Goal: Transaction & Acquisition: Obtain resource

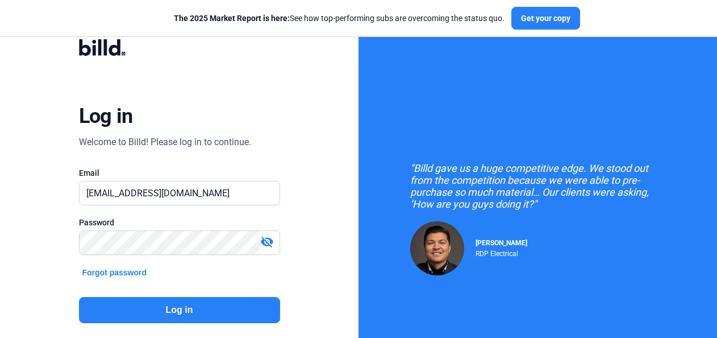
click at [209, 297] on button "Log in" at bounding box center [179, 310] width 201 height 26
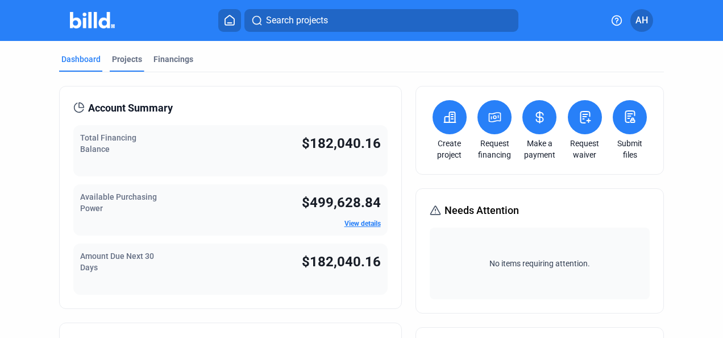
click at [133, 65] on div "Projects" at bounding box center [127, 62] width 35 height 18
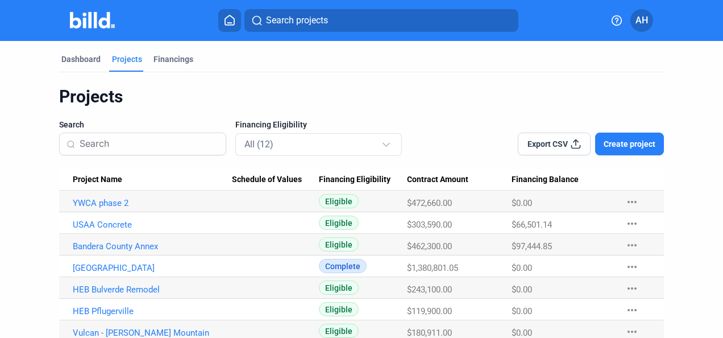
click at [638, 134] on button "Create project" at bounding box center [629, 143] width 69 height 23
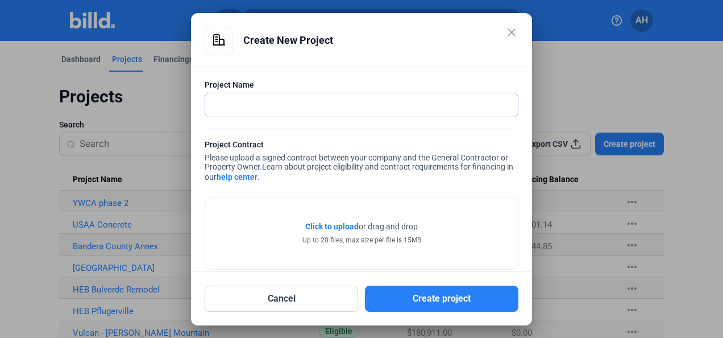
click at [280, 105] on input "text" at bounding box center [355, 104] width 300 height 23
type input "m"
type input "M"
type input "Kona Grill"
click at [341, 228] on span "Click to upload" at bounding box center [331, 226] width 53 height 9
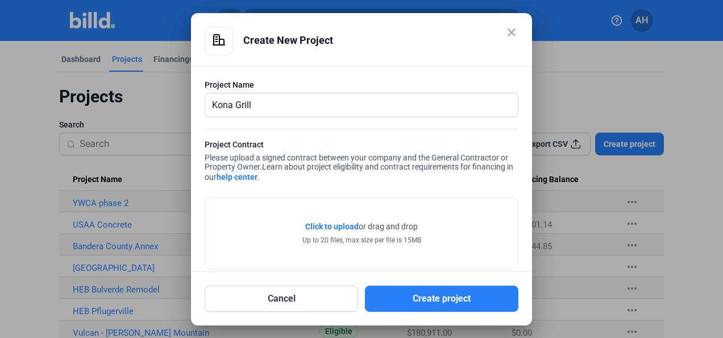
scroll to position [16, 0]
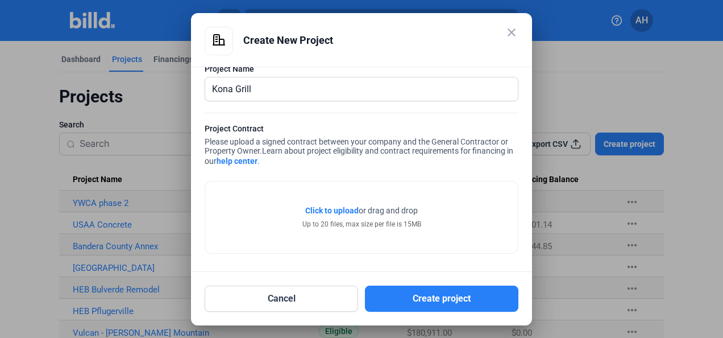
click at [341, 210] on span "Click to upload" at bounding box center [331, 210] width 53 height 9
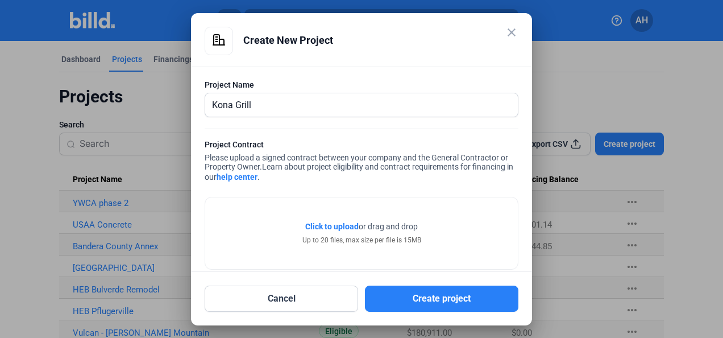
scroll to position [38, 0]
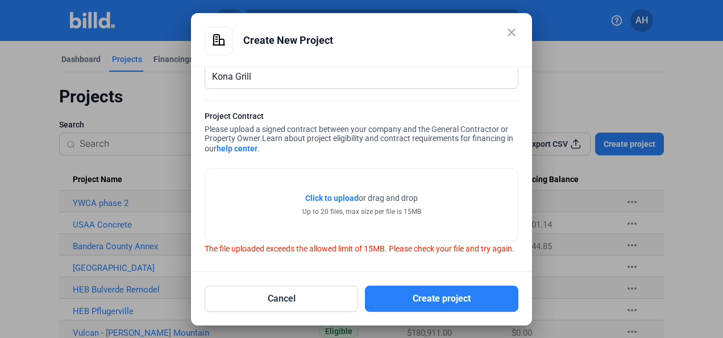
click at [332, 193] on span "Click to upload" at bounding box center [331, 197] width 53 height 9
click at [510, 31] on mat-icon "close" at bounding box center [512, 33] width 14 height 14
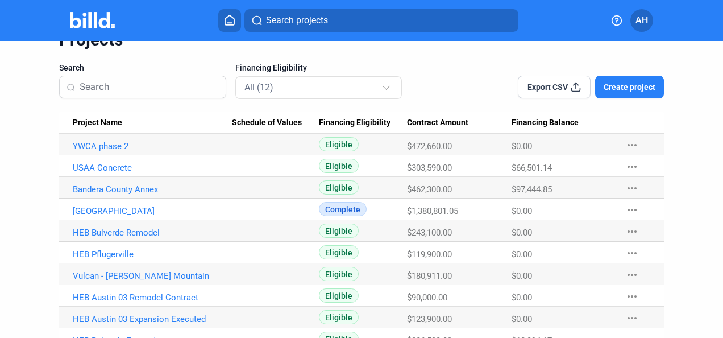
scroll to position [0, 0]
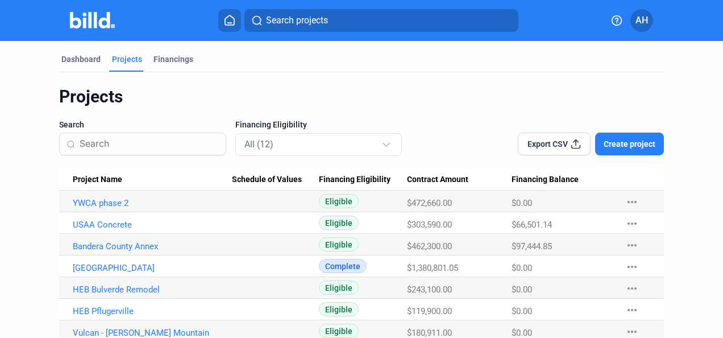
click at [635, 136] on button "Create project" at bounding box center [629, 143] width 69 height 23
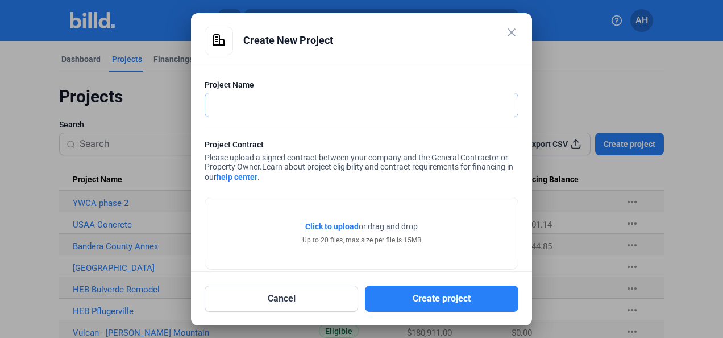
click at [307, 107] on input "text" at bounding box center [361, 104] width 313 height 23
type input "Kona Grill"
click at [340, 227] on span "Click to upload" at bounding box center [331, 226] width 53 height 9
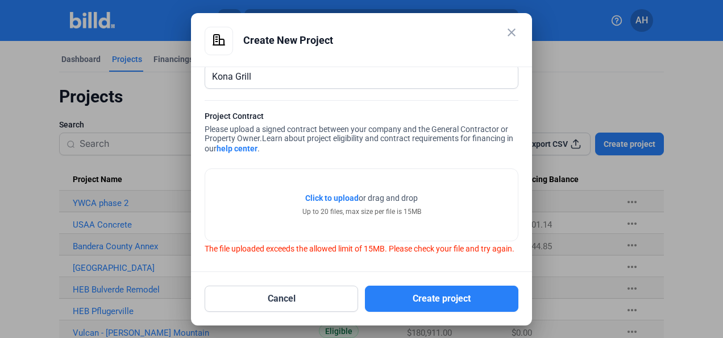
click at [513, 30] on mat-icon "close" at bounding box center [512, 33] width 14 height 14
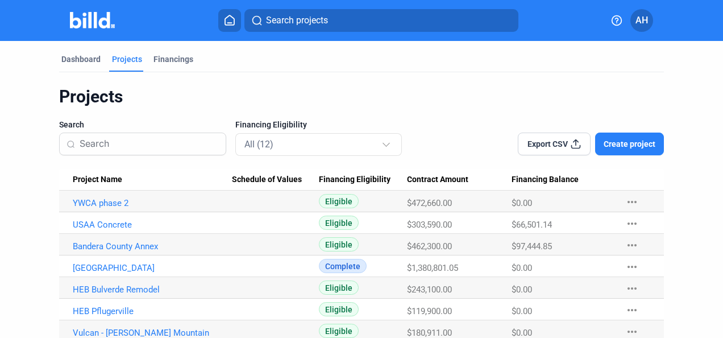
click at [49, 105] on div "Dashboard Projects Financings Projects Search Financing Eligibility All (12) Ex…" at bounding box center [361, 245] width 651 height 409
click at [627, 144] on span "Create project" at bounding box center [629, 143] width 52 height 11
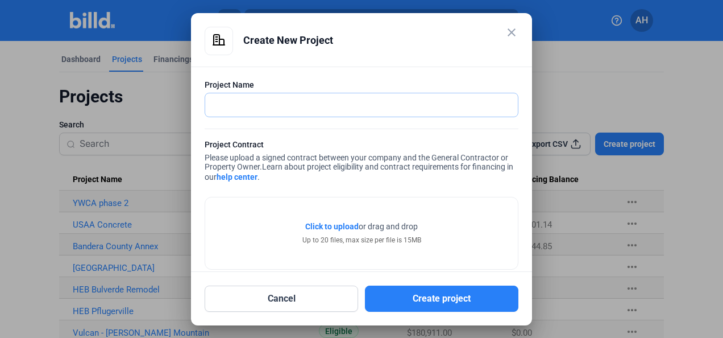
click at [421, 107] on input "text" at bounding box center [361, 104] width 313 height 23
type input "Kona Grill"
click at [340, 226] on span "Click to upload" at bounding box center [331, 226] width 53 height 9
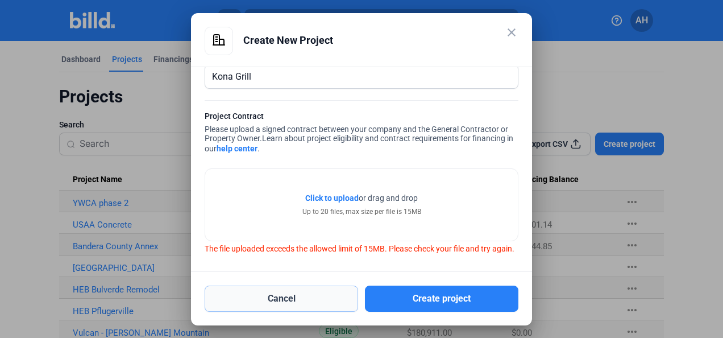
click at [295, 289] on button "Cancel" at bounding box center [281, 298] width 153 height 26
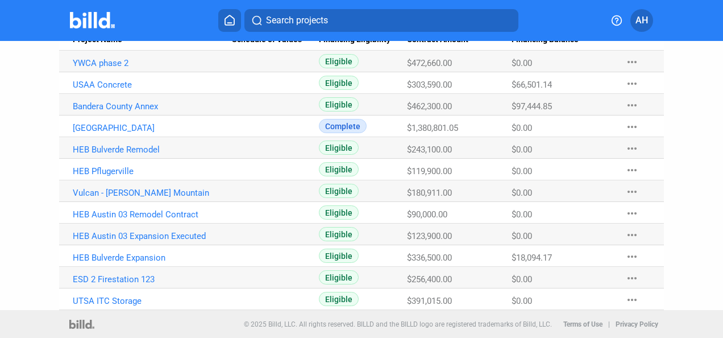
scroll to position [0, 0]
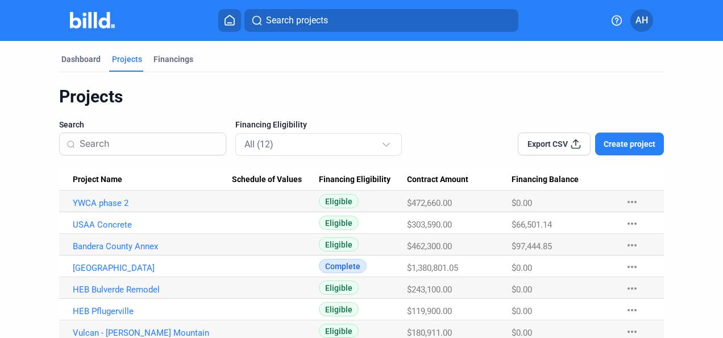
click at [23, 82] on div "Dashboard Projects Financings Projects Search Financing Eligibility All (12) Ex…" at bounding box center [361, 245] width 723 height 409
click at [626, 147] on span "Create project" at bounding box center [629, 143] width 52 height 11
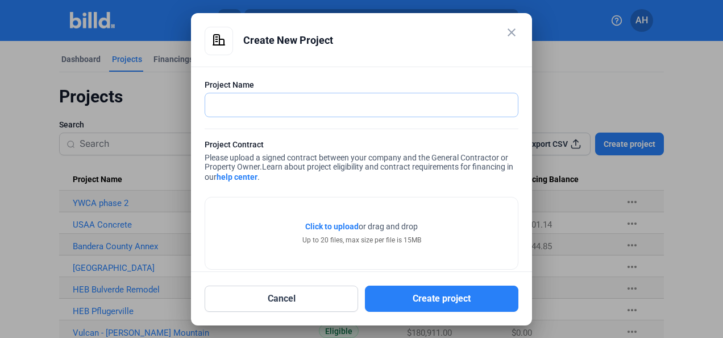
click at [322, 100] on input "text" at bounding box center [361, 104] width 313 height 23
type input "Kona Grill"
click at [323, 223] on span "Click to upload" at bounding box center [331, 226] width 53 height 9
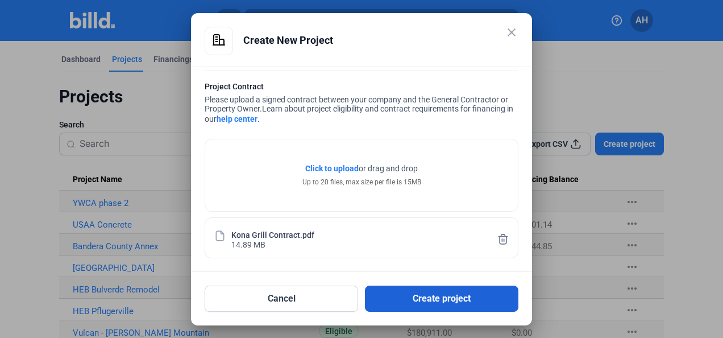
click at [418, 302] on button "Create project" at bounding box center [441, 298] width 153 height 26
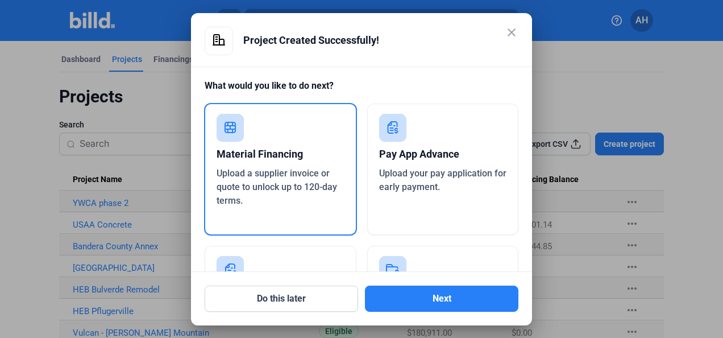
click at [408, 211] on div "Pay App Advance Upload your pay application for early payment." at bounding box center [443, 168] width 152 height 131
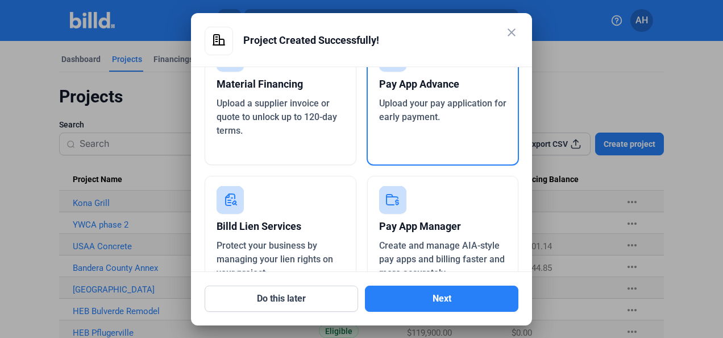
scroll to position [74, 0]
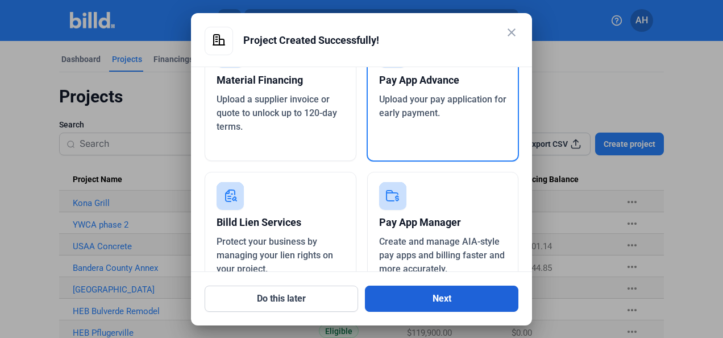
click at [432, 299] on button "Next" at bounding box center [441, 298] width 153 height 26
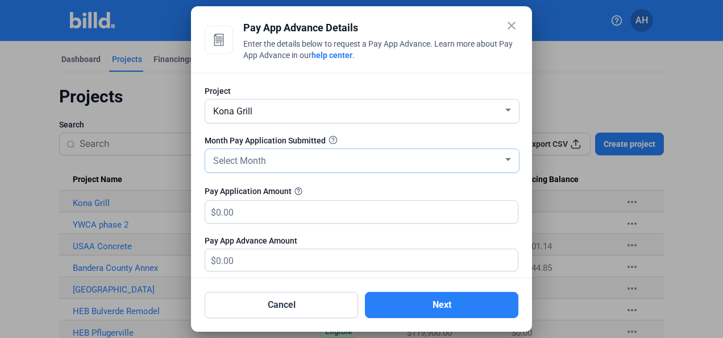
click at [282, 161] on div "Select Month" at bounding box center [357, 160] width 292 height 16
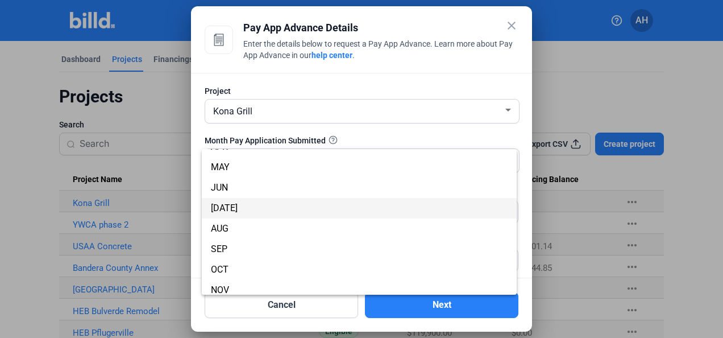
click at [251, 212] on span "[DATE]" at bounding box center [359, 208] width 297 height 20
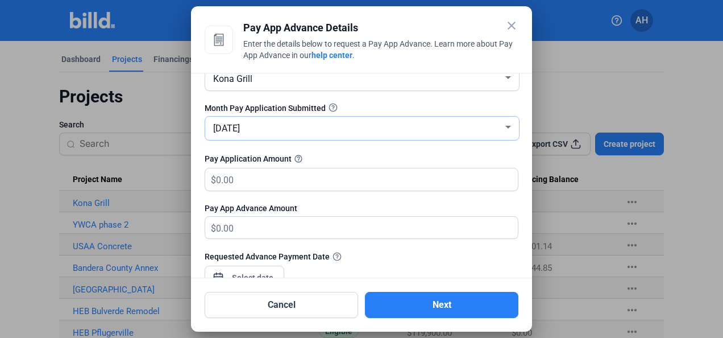
scroll to position [32, 0]
click at [217, 180] on input "text" at bounding box center [367, 180] width 302 height 22
type input "2"
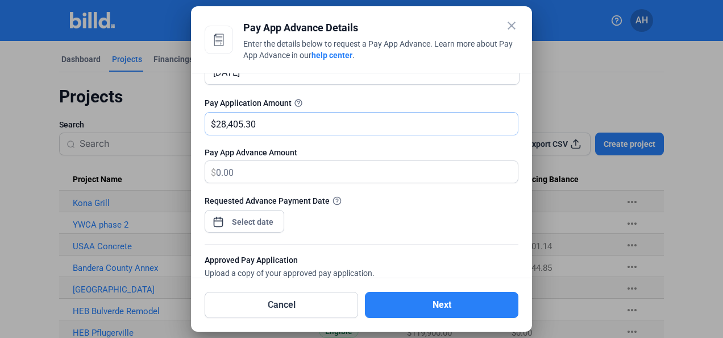
scroll to position [88, 0]
type input "28,405.30"
click at [247, 221] on div "close Pay App Advance Details Enter the details below to request a Pay App Adva…" at bounding box center [361, 169] width 723 height 338
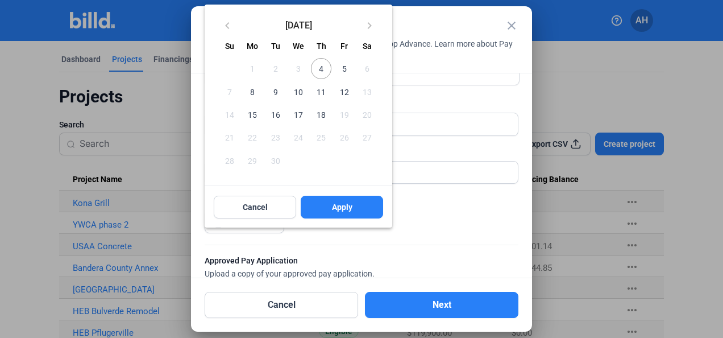
click at [439, 213] on div at bounding box center [361, 169] width 723 height 338
click at [472, 217] on div at bounding box center [361, 169] width 723 height 338
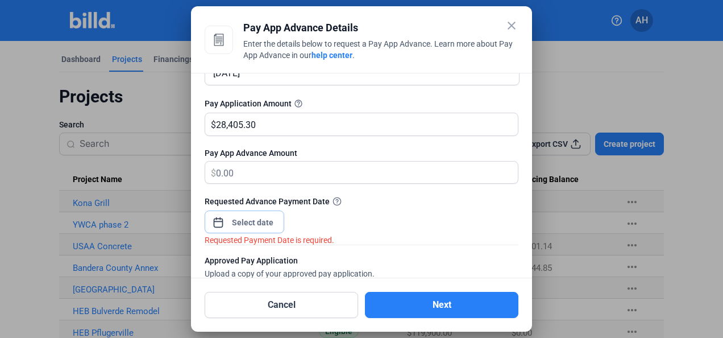
click at [252, 218] on input at bounding box center [252, 222] width 49 height 14
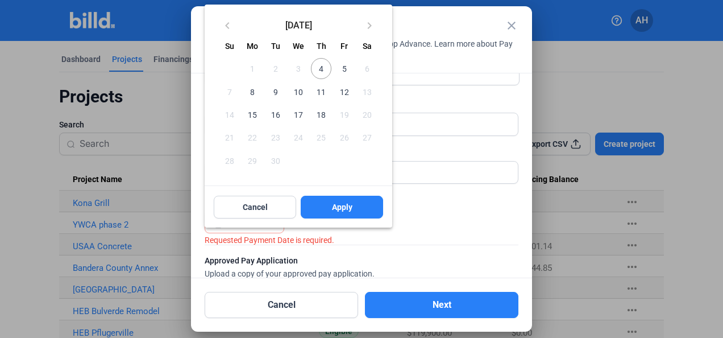
click at [320, 68] on span "4" at bounding box center [321, 68] width 20 height 20
click at [365, 210] on button "Apply" at bounding box center [342, 206] width 82 height 23
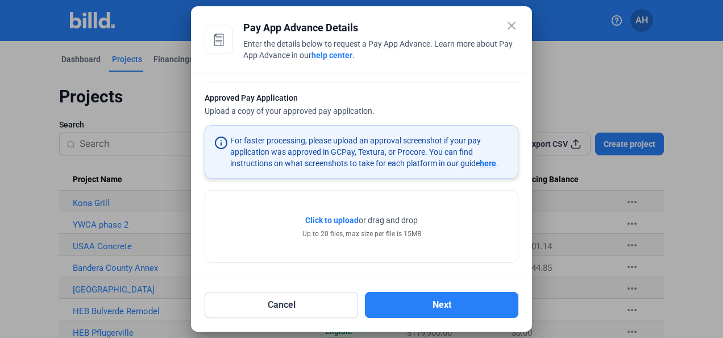
scroll to position [251, 0]
click at [331, 217] on span "Click to upload" at bounding box center [331, 218] width 53 height 9
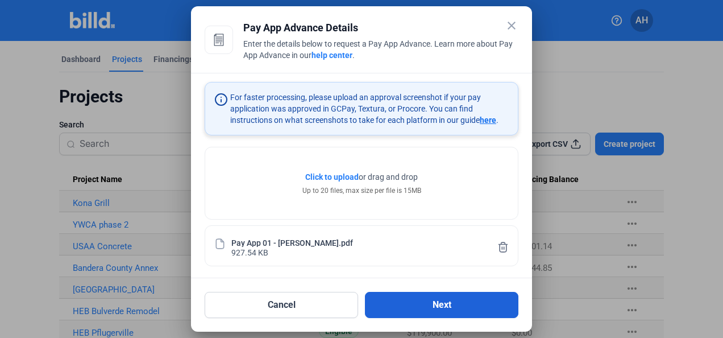
click at [426, 310] on button "Next" at bounding box center [441, 305] width 153 height 26
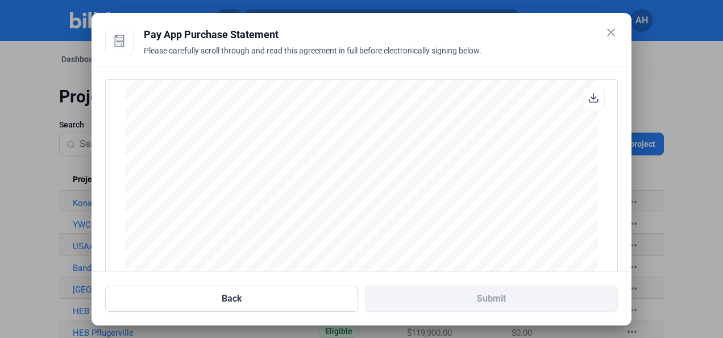
scroll to position [152, 0]
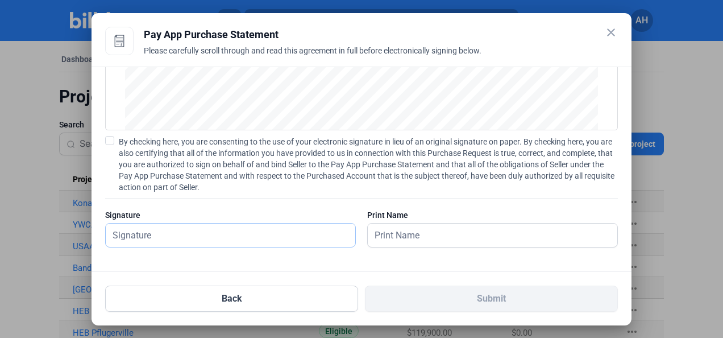
click at [233, 243] on input "text" at bounding box center [230, 234] width 249 height 23
type input "[PERSON_NAME]"
click at [109, 138] on span at bounding box center [109, 140] width 9 height 9
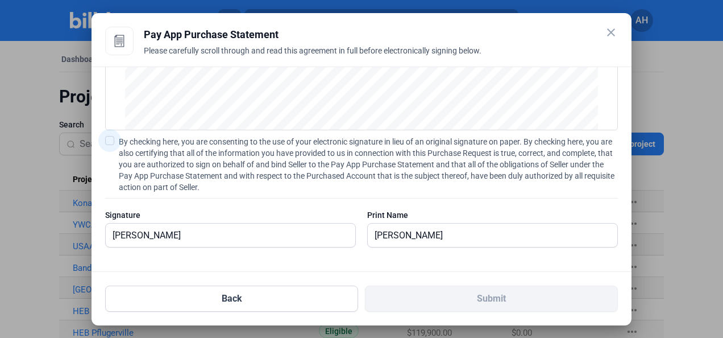
click at [0, 0] on input "By checking here, you are consenting to the use of your electronic signature in…" at bounding box center [0, 0] width 0 height 0
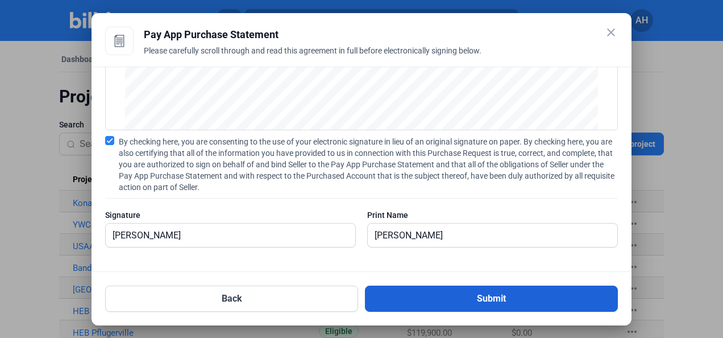
click at [453, 289] on button "Submit" at bounding box center [491, 298] width 253 height 26
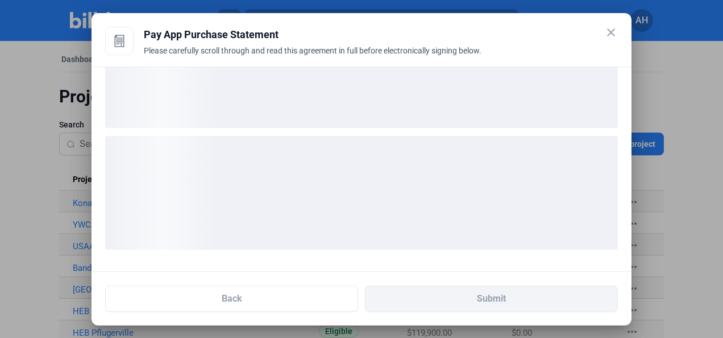
scroll to position [0, 0]
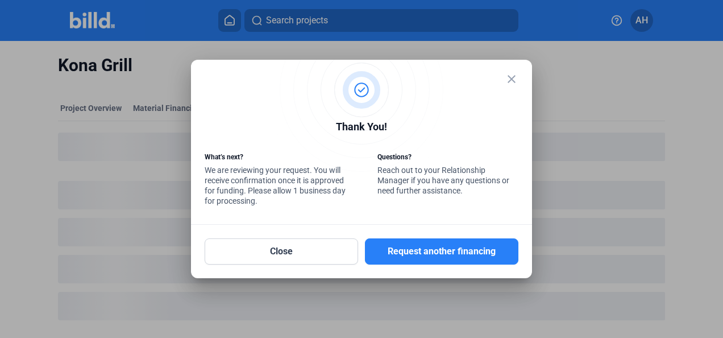
click at [514, 76] on mat-icon "close" at bounding box center [512, 79] width 14 height 14
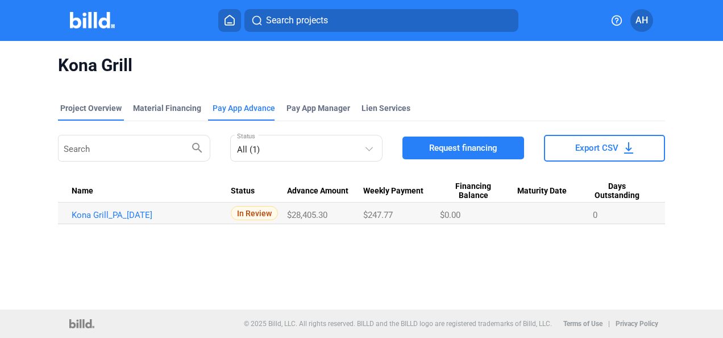
click at [89, 111] on div "Project Overview" at bounding box center [90, 107] width 61 height 11
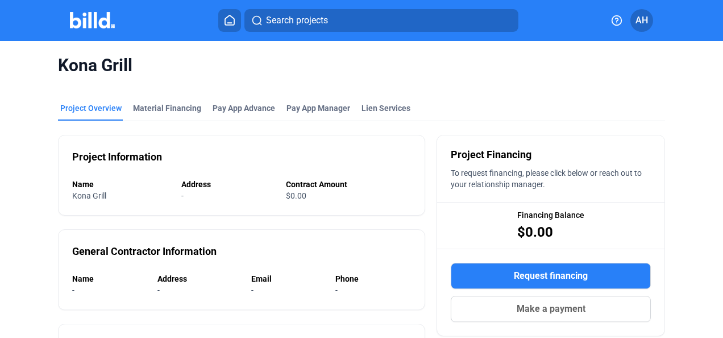
click at [91, 20] on img at bounding box center [92, 20] width 45 height 16
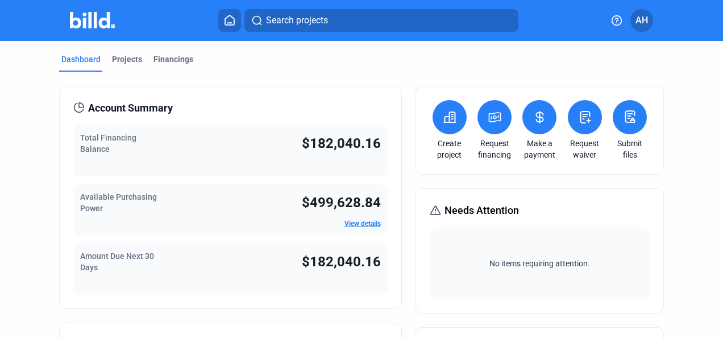
click at [236, 132] on div "Total Financing Balance $182,040.16" at bounding box center [230, 150] width 314 height 51
